Goal: Task Accomplishment & Management: Use online tool/utility

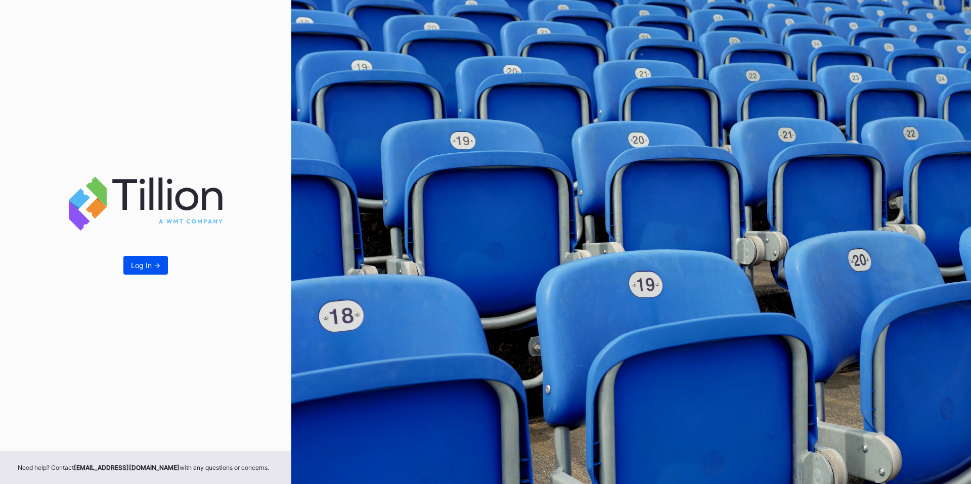
click at [157, 262] on div "Log In ->" at bounding box center [145, 265] width 29 height 9
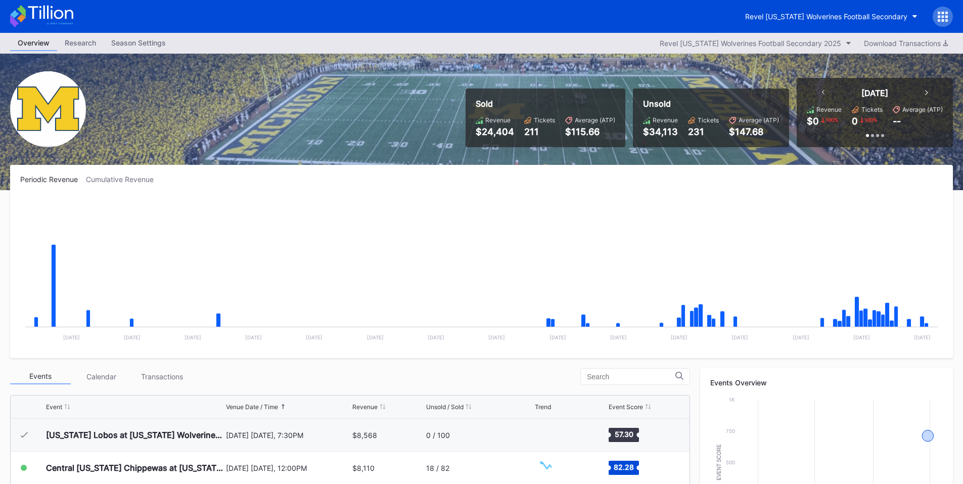
click at [940, 10] on div at bounding box center [943, 17] width 20 height 20
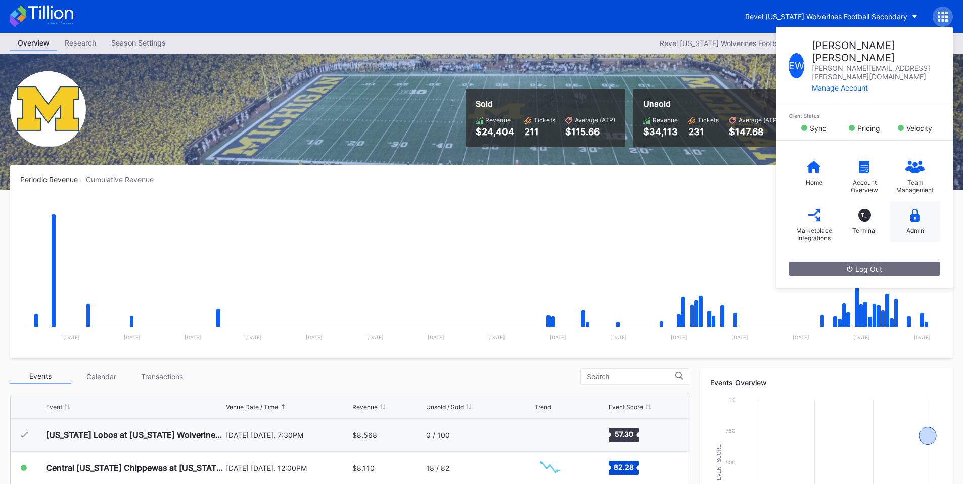
click at [916, 209] on icon at bounding box center [914, 215] width 9 height 13
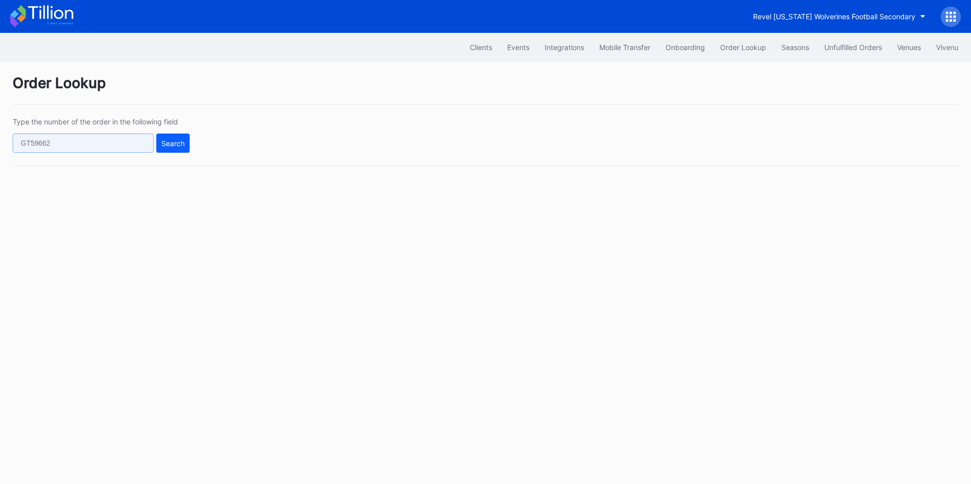
click at [103, 143] on input "text" at bounding box center [83, 142] width 141 height 19
paste input "386216375"
click at [168, 138] on button "Search" at bounding box center [172, 142] width 33 height 19
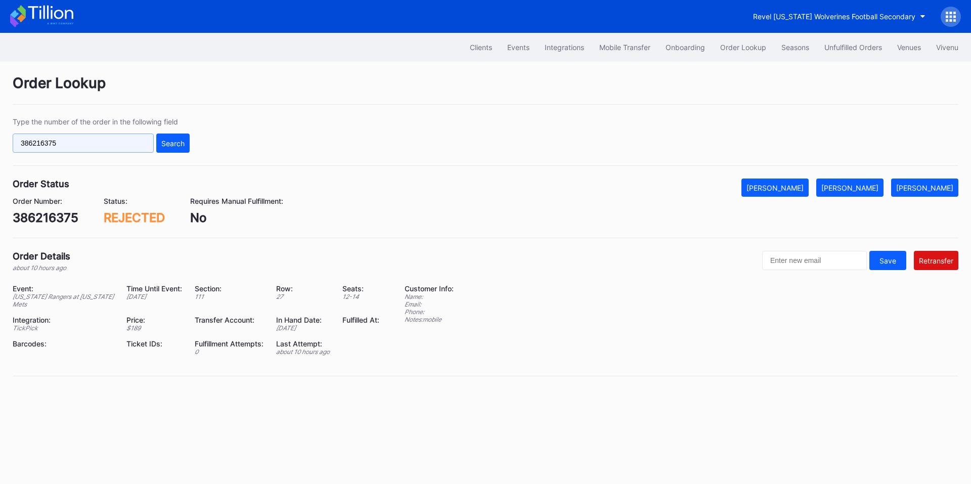
click at [104, 142] on input "386216375" at bounding box center [83, 142] width 141 height 19
paste input "622383001"
click at [140, 142] on input "386216375622383001" at bounding box center [83, 142] width 141 height 19
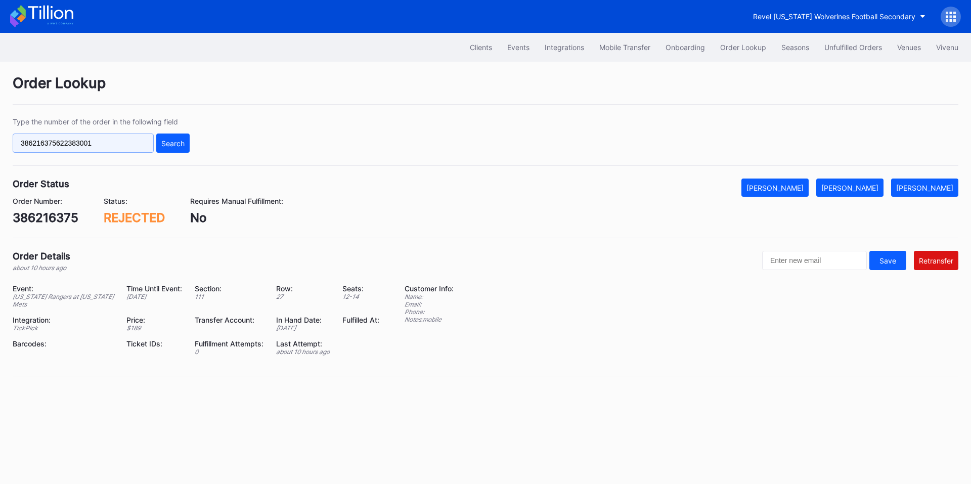
click at [140, 142] on input "386216375622383001" at bounding box center [83, 142] width 141 height 19
paste input "text"
click at [173, 142] on div "Search" at bounding box center [172, 143] width 23 height 9
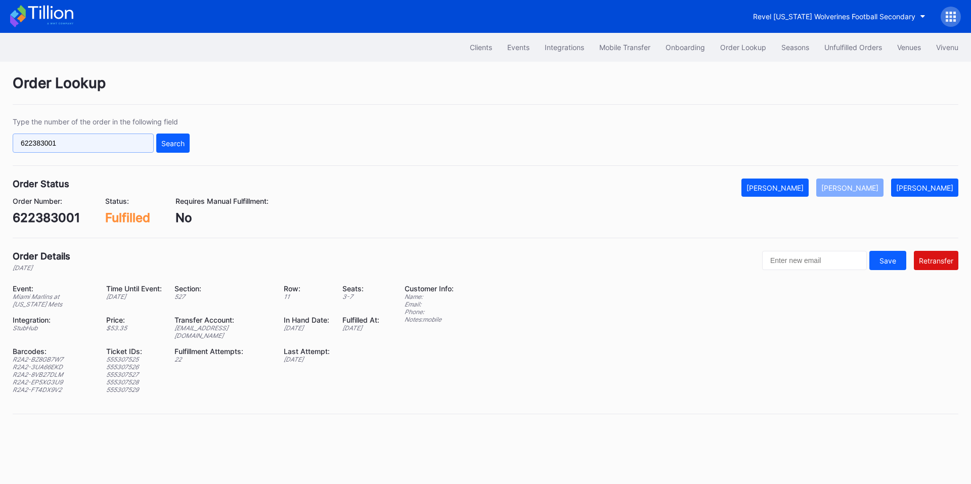
click at [95, 142] on input "622383001" at bounding box center [83, 142] width 141 height 19
paste input "7592"
click at [180, 150] on button "Search" at bounding box center [172, 142] width 33 height 19
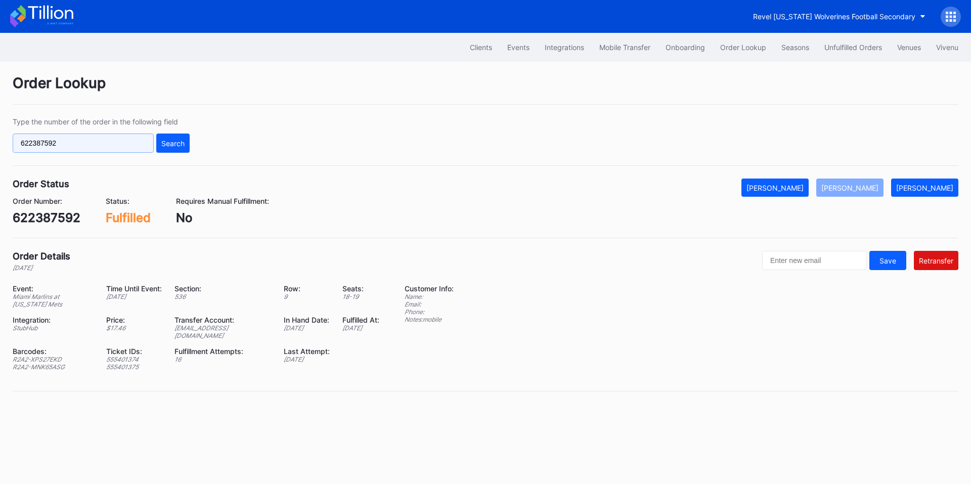
click at [85, 151] on input "622387592" at bounding box center [83, 142] width 141 height 19
click at [90, 148] on input "622387592" at bounding box center [83, 142] width 141 height 19
paste input "93269"
click at [173, 139] on div "Search" at bounding box center [172, 143] width 23 height 9
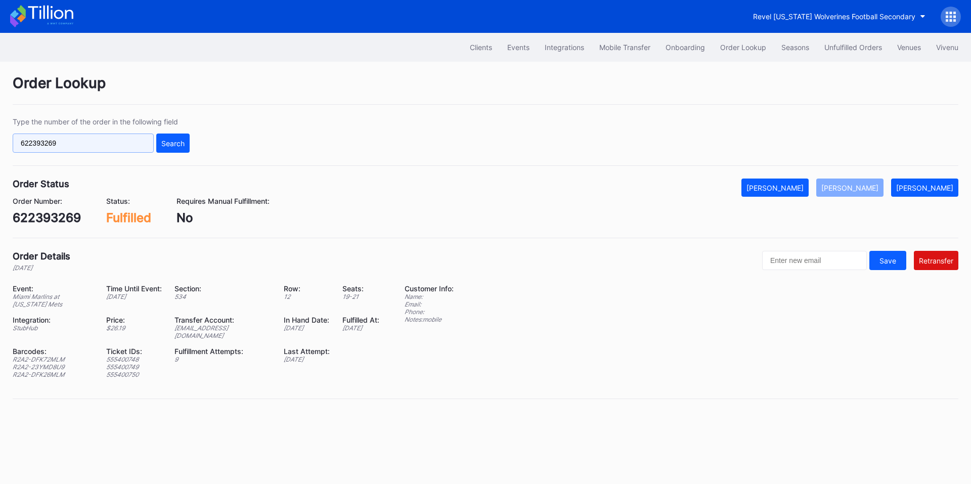
click at [98, 141] on input "622393269" at bounding box center [83, 142] width 141 height 19
paste input "89104"
click at [171, 143] on div "Search" at bounding box center [172, 143] width 23 height 9
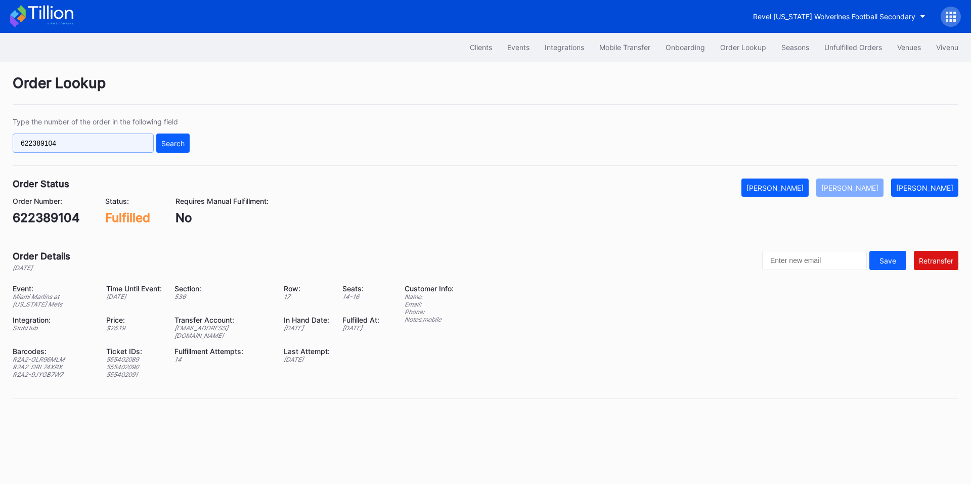
click at [94, 146] on input "622389104" at bounding box center [83, 142] width 141 height 19
paste input "149953825"
click at [179, 134] on button "Search" at bounding box center [172, 142] width 33 height 19
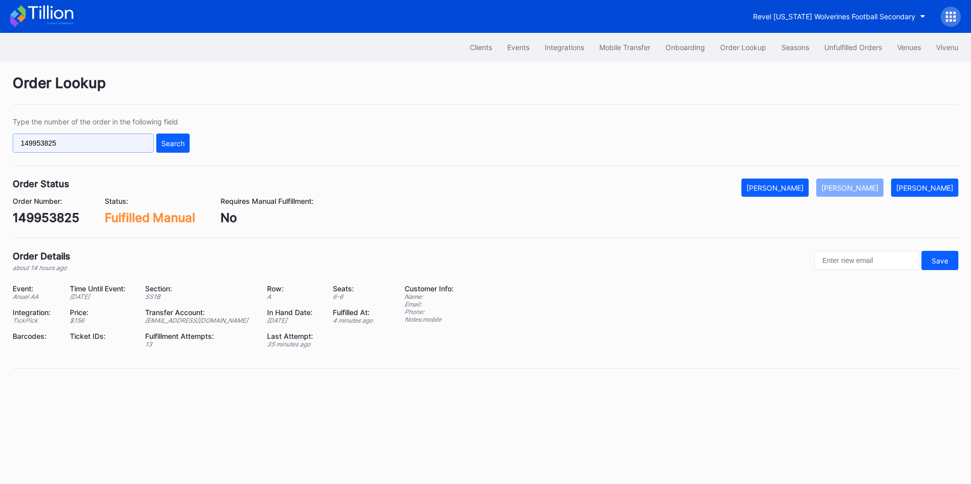
click at [83, 143] on input "149953825" at bounding box center [83, 142] width 141 height 19
paste input "993866949"
click at [164, 142] on div "Search" at bounding box center [172, 143] width 23 height 9
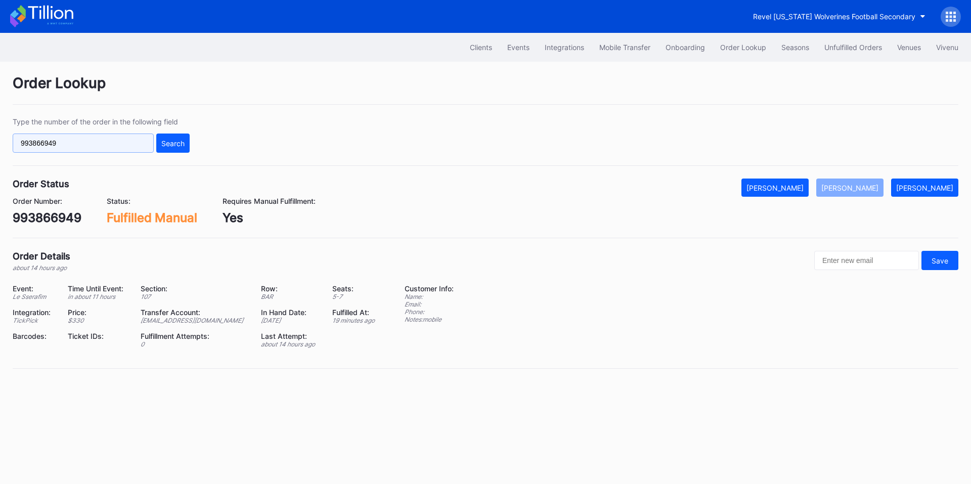
click at [51, 151] on input "993866949" at bounding box center [83, 142] width 141 height 19
paste input "306962236"
click at [176, 143] on div "Search" at bounding box center [172, 143] width 23 height 9
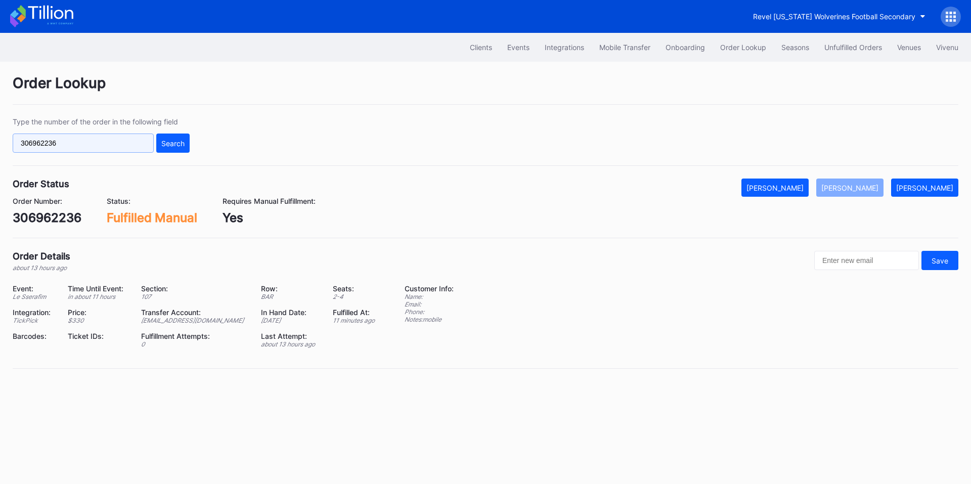
click at [104, 138] on input "306962236" at bounding box center [83, 142] width 141 height 19
paste input "560383329"
click at [176, 148] on button "Search" at bounding box center [172, 142] width 33 height 19
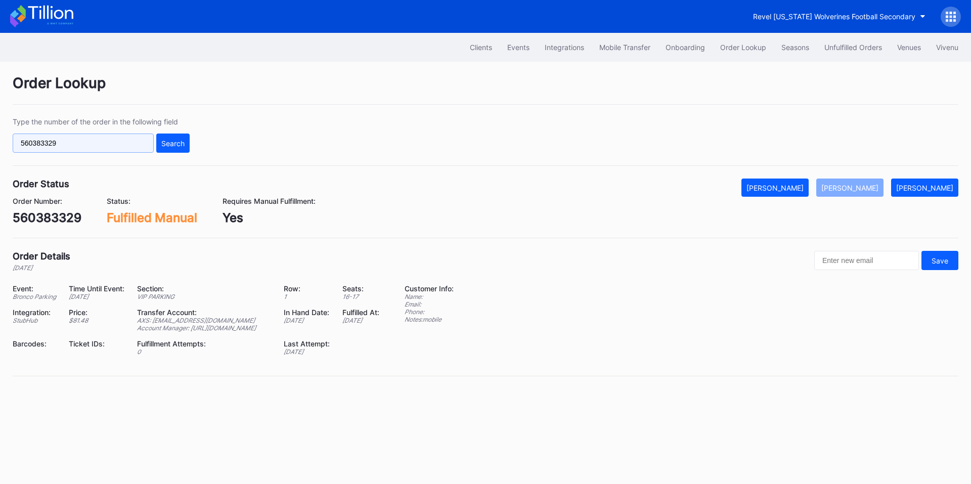
click at [37, 142] on input "560383329" at bounding box center [83, 142] width 141 height 19
click at [110, 142] on input "560383329" at bounding box center [83, 142] width 141 height 19
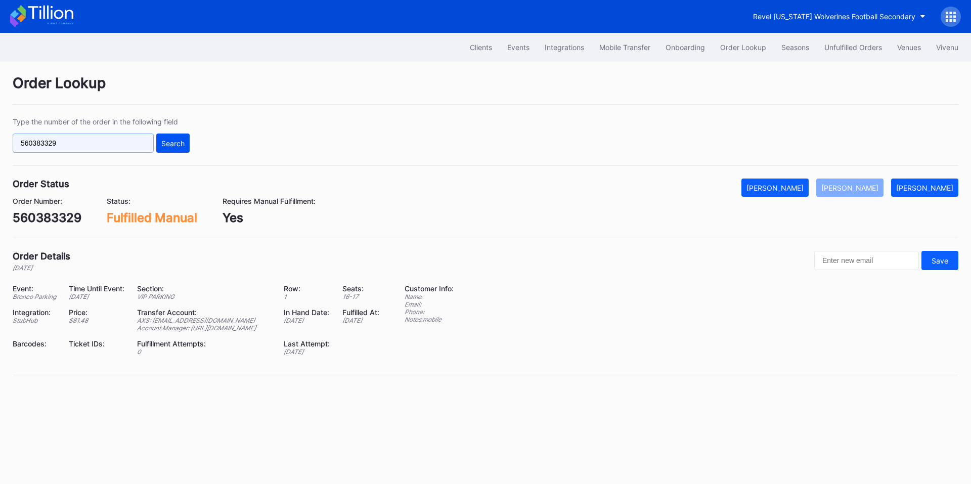
paste input "620874693"
click at [163, 142] on div "Search" at bounding box center [172, 143] width 23 height 9
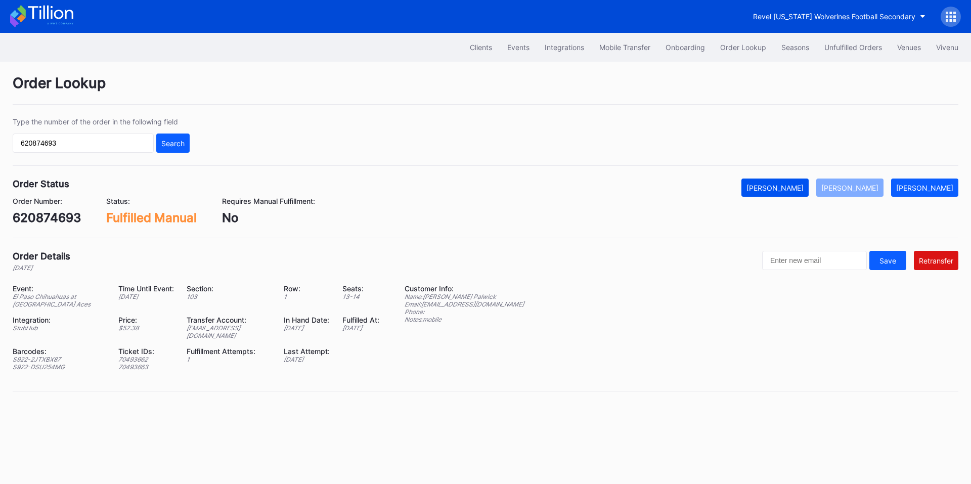
click at [799, 185] on div "[PERSON_NAME]" at bounding box center [774, 187] width 57 height 9
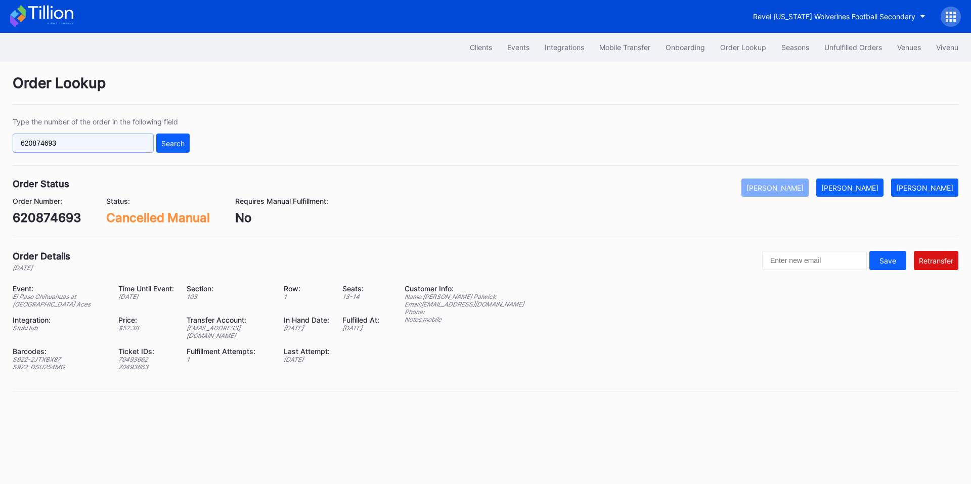
click at [88, 152] on input "620874693" at bounding box center [83, 142] width 141 height 19
paste input "2593831"
click at [163, 147] on div "Search" at bounding box center [172, 143] width 23 height 9
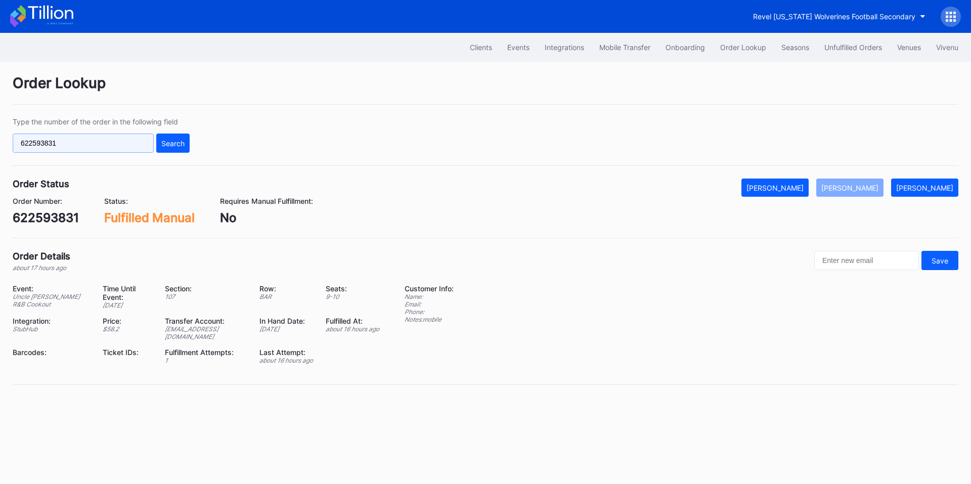
click at [94, 139] on input "622593831" at bounding box center [83, 142] width 141 height 19
paste input "622620745"
click at [116, 142] on input "622593831622620745" at bounding box center [83, 142] width 141 height 19
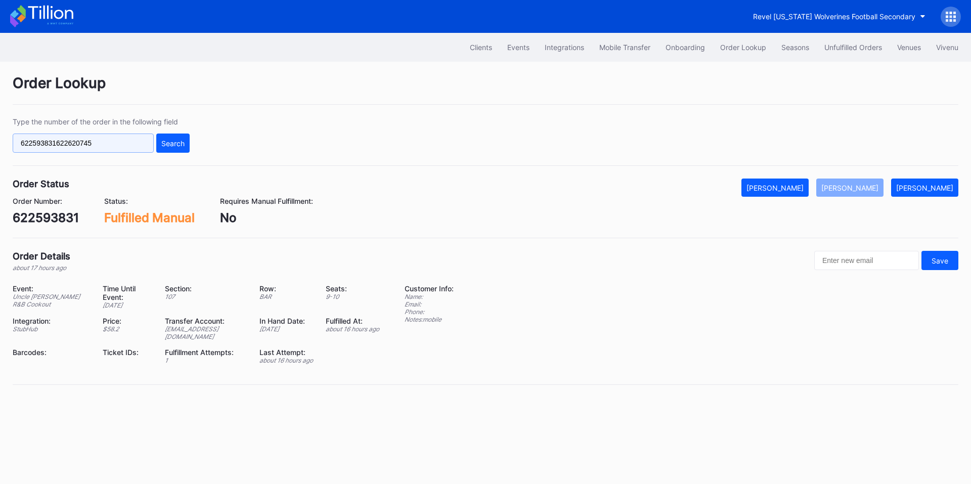
click at [116, 142] on input "622593831622620745" at bounding box center [83, 142] width 141 height 19
paste input "text"
click at [186, 148] on button "Search" at bounding box center [172, 142] width 33 height 19
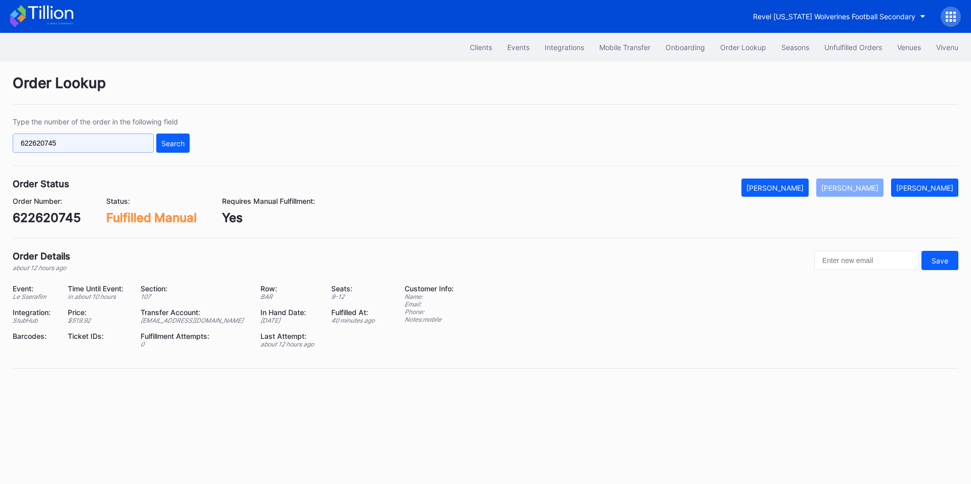
click at [111, 142] on input "622620745" at bounding box center [83, 142] width 141 height 19
paste input "1539609"
click at [173, 146] on div "Search" at bounding box center [172, 143] width 23 height 9
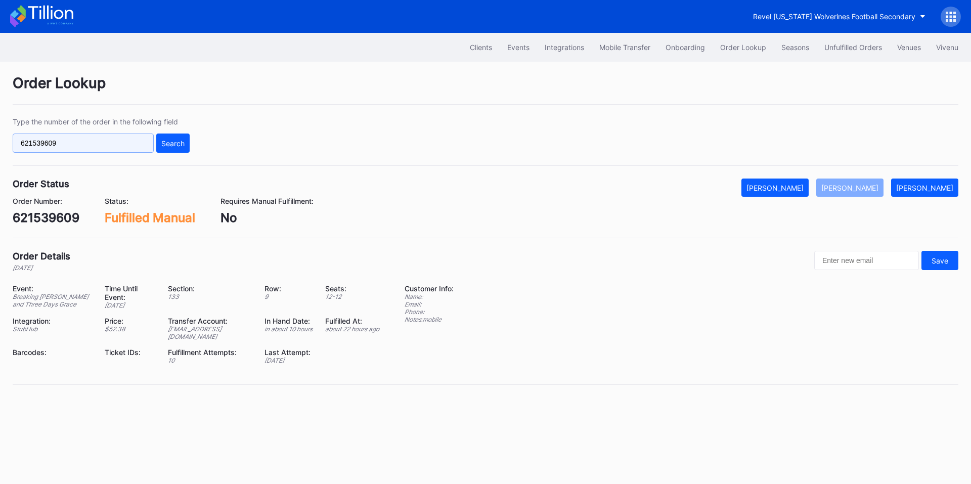
click at [117, 145] on input "621539609" at bounding box center [83, 142] width 141 height 19
click at [175, 146] on div "Search" at bounding box center [172, 143] width 23 height 9
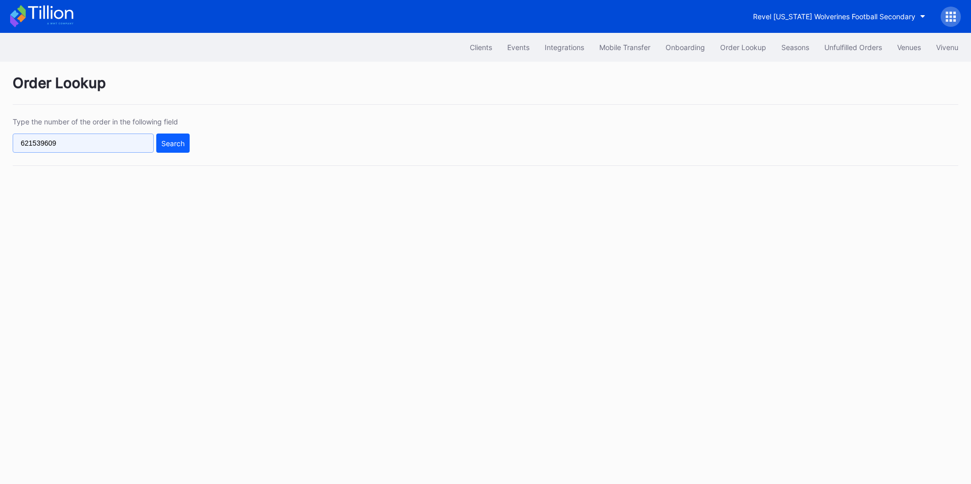
click at [96, 146] on input "621539609" at bounding box center [83, 142] width 141 height 19
paste input "336252"
click at [171, 144] on div "Search" at bounding box center [172, 143] width 23 height 9
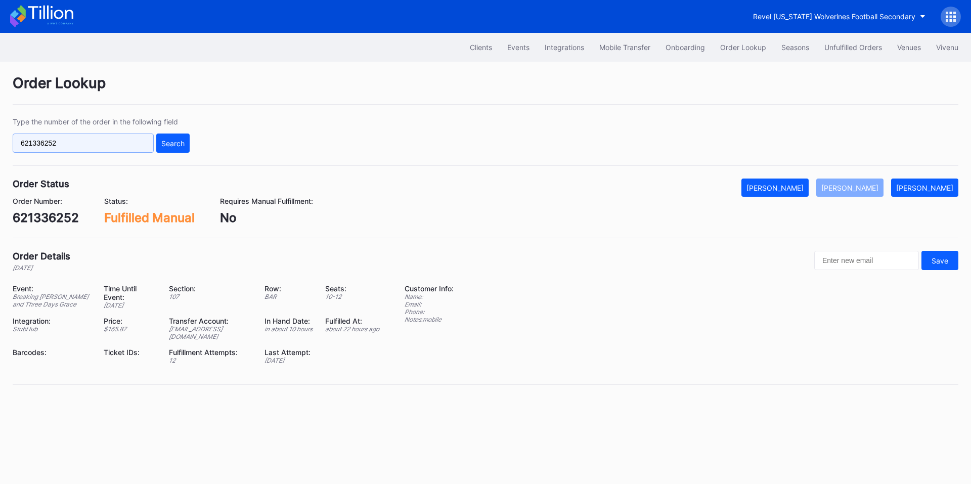
click at [107, 144] on input "621336252" at bounding box center [83, 142] width 141 height 19
paste input "2383087"
type input "622383087"
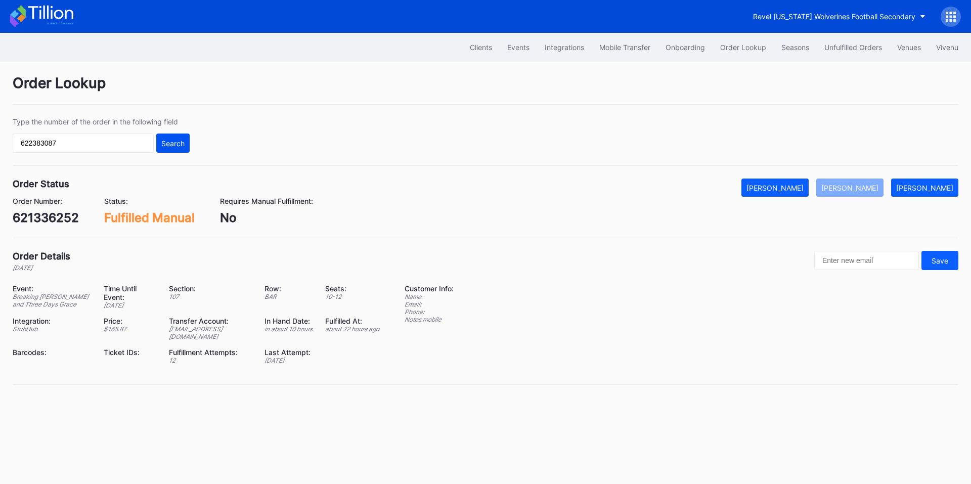
click at [165, 143] on div "Search" at bounding box center [172, 143] width 23 height 9
